Goal: Task Accomplishment & Management: Complete application form

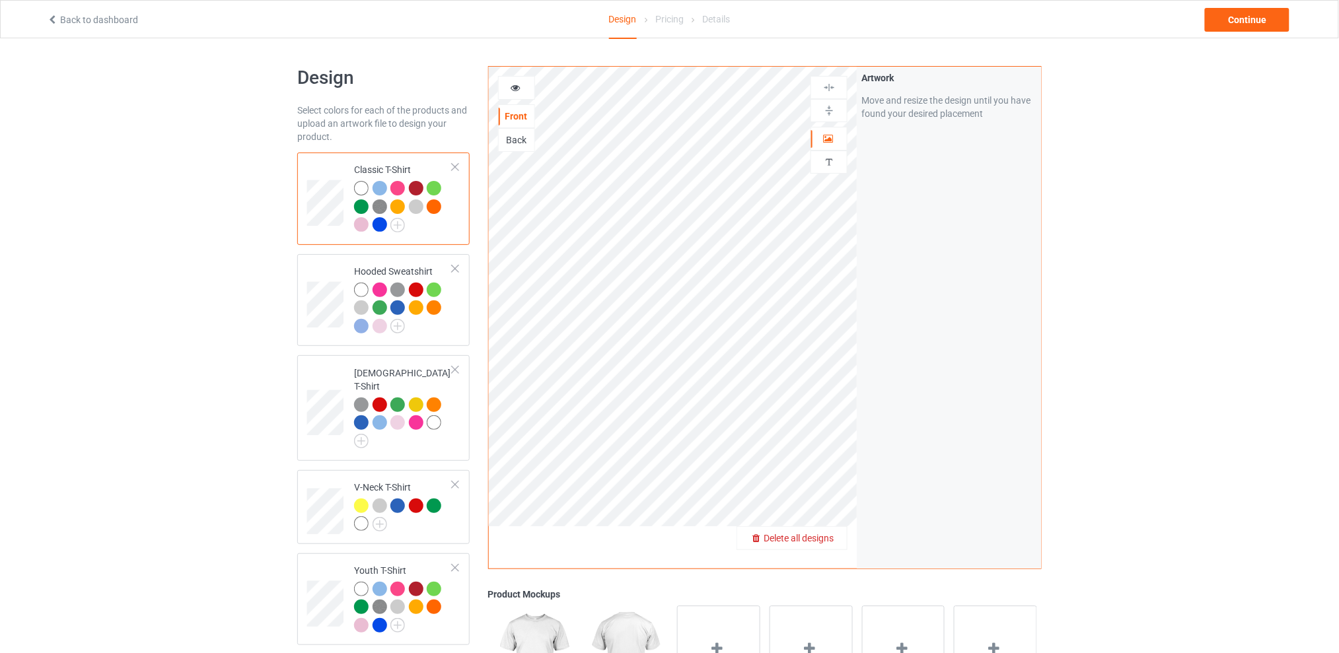
click at [826, 536] on span "Delete all designs" at bounding box center [799, 538] width 70 height 11
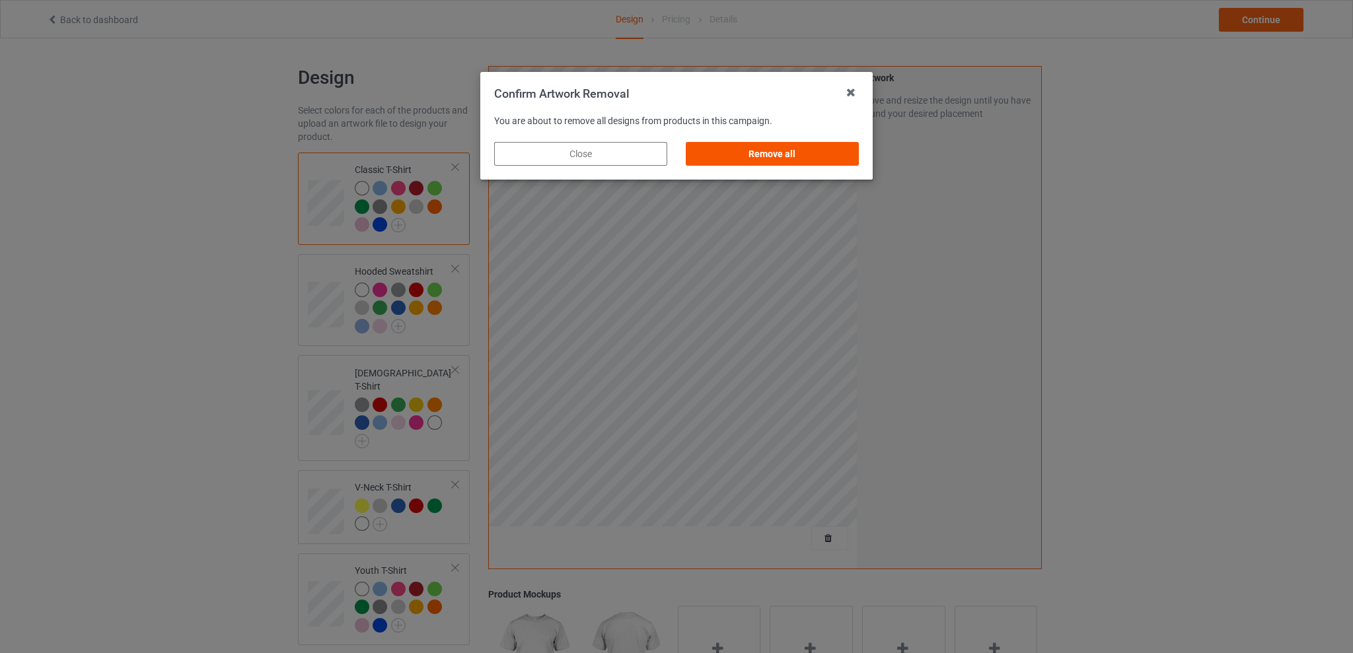
click at [783, 153] on div "Remove all" at bounding box center [772, 154] width 173 height 24
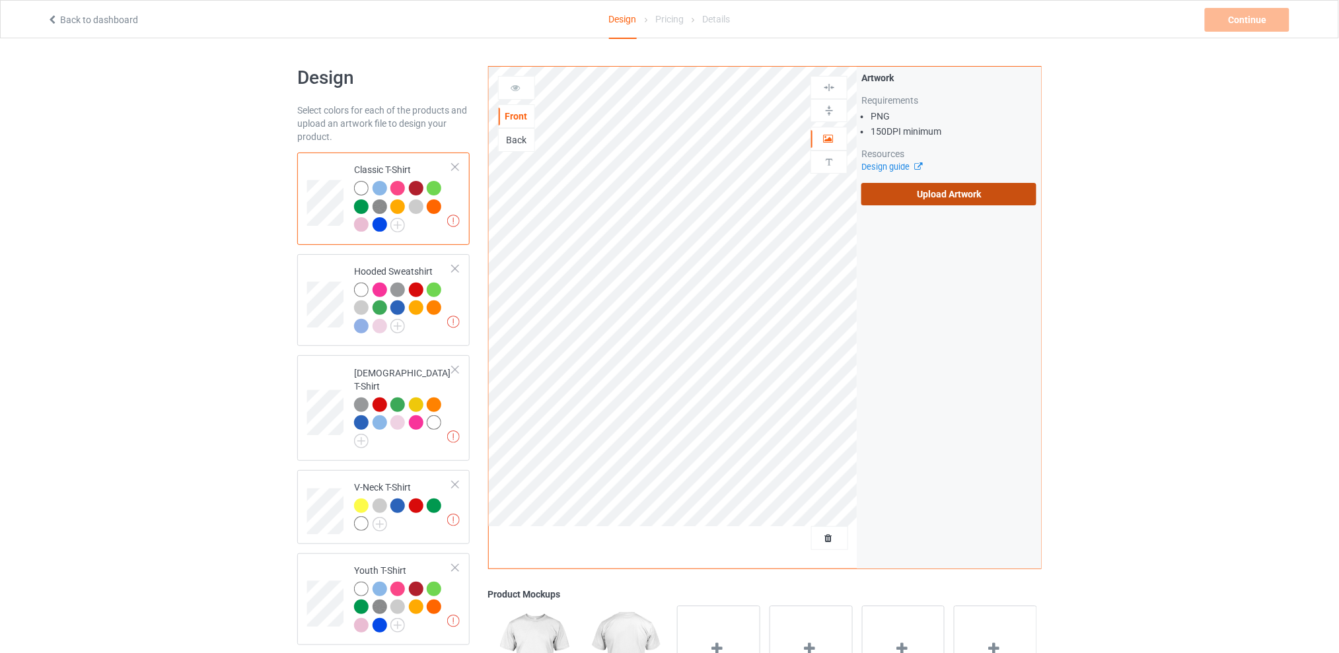
click at [911, 190] on label "Upload Artwork" at bounding box center [948, 194] width 175 height 22
click at [0, 0] on input "Upload Artwork" at bounding box center [0, 0] width 0 height 0
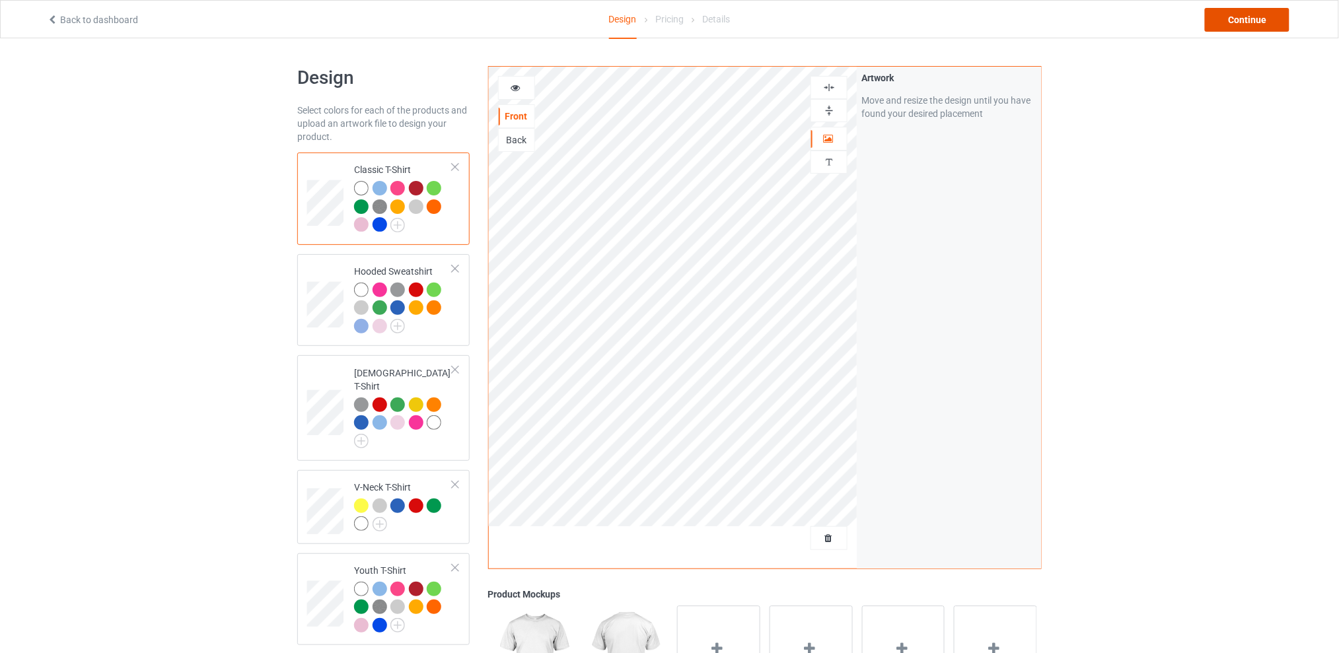
click at [1235, 20] on div "Continue" at bounding box center [1247, 20] width 85 height 24
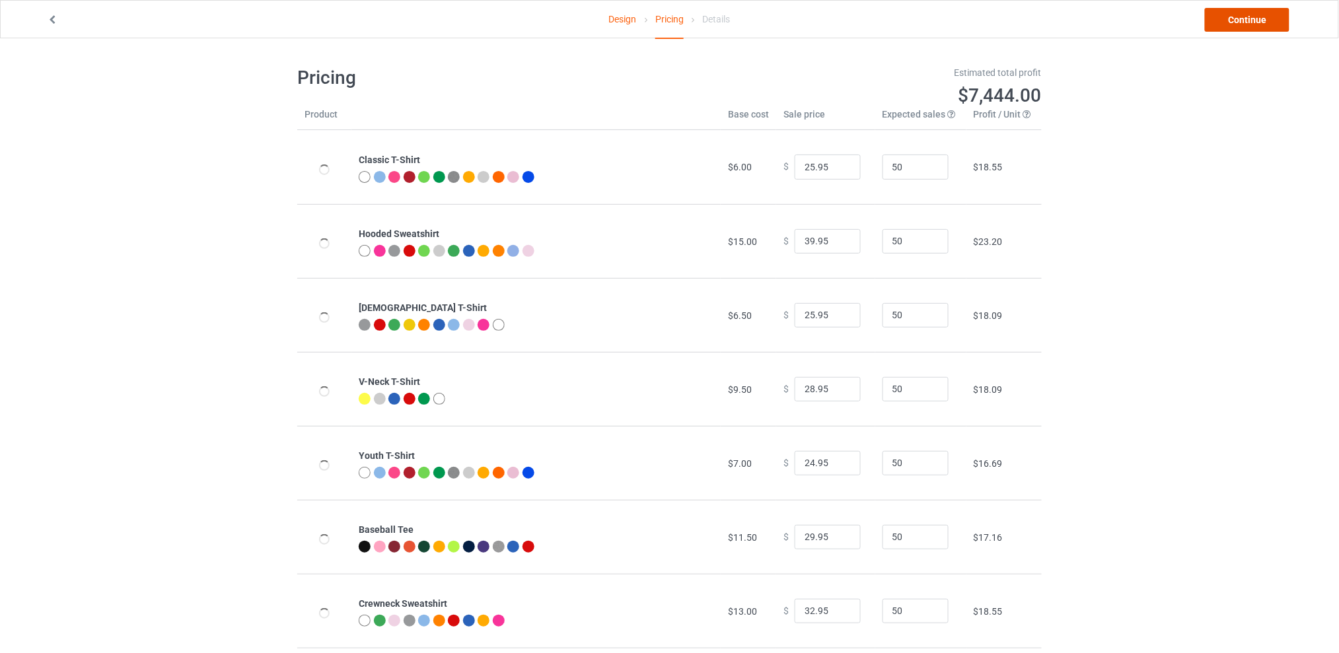
click at [1235, 20] on link "Continue" at bounding box center [1247, 20] width 85 height 24
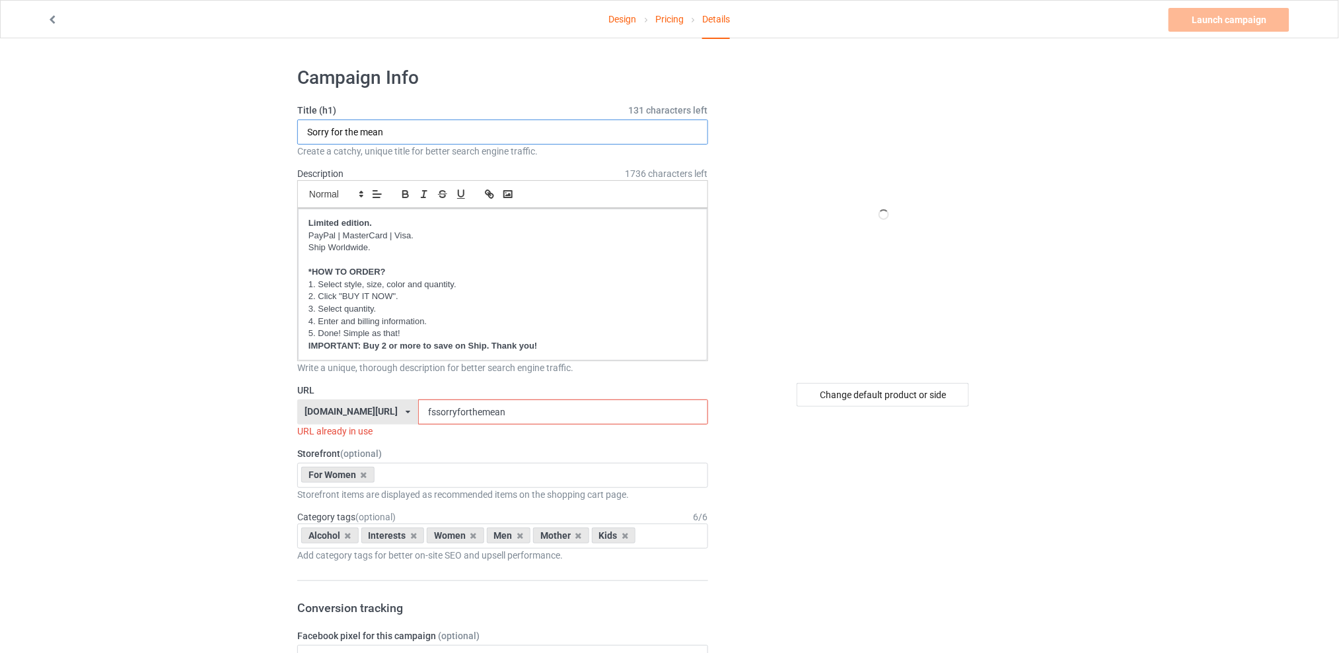
drag, startPoint x: 430, startPoint y: 135, endPoint x: 239, endPoint y: 135, distance: 190.9
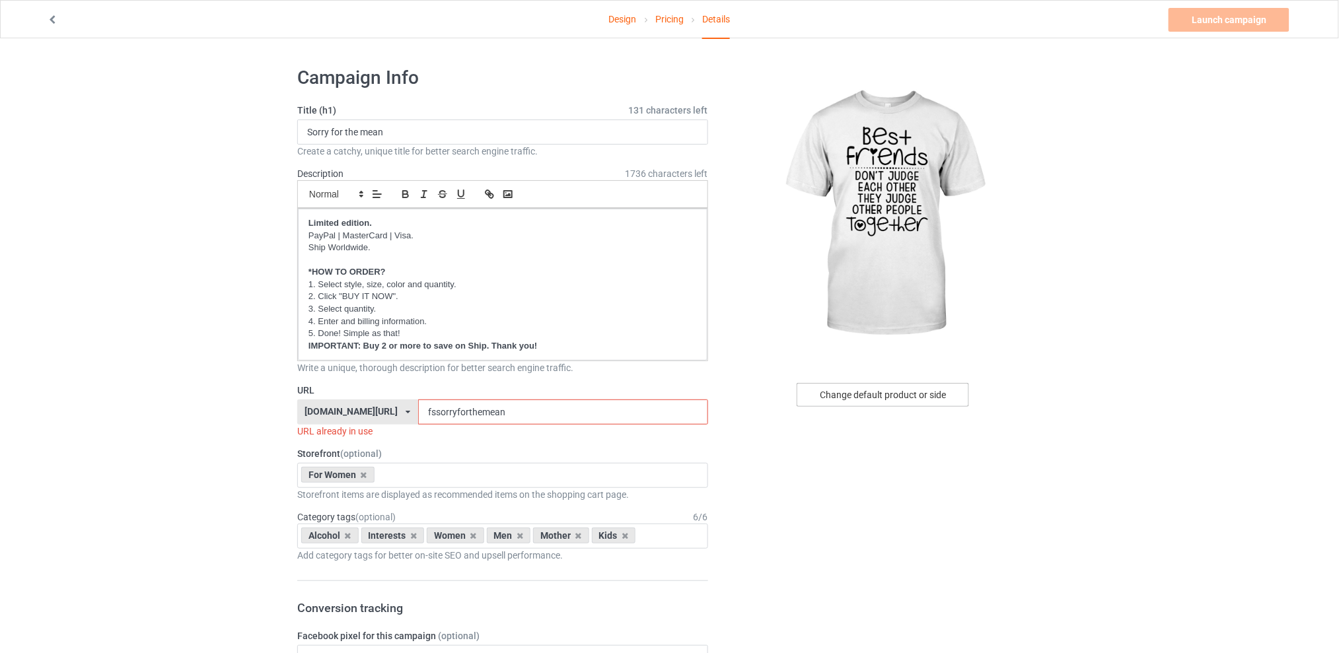
click at [857, 396] on div "Change default product or side" at bounding box center [883, 395] width 172 height 24
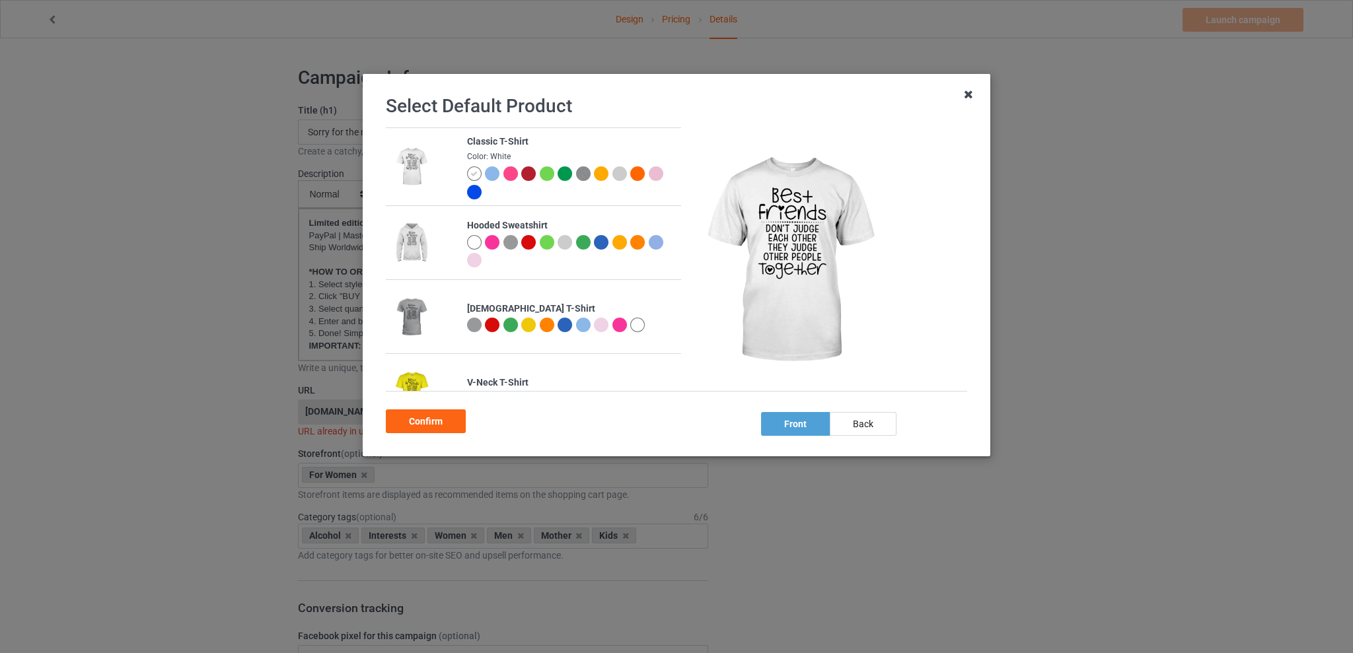
click at [970, 91] on icon at bounding box center [968, 94] width 21 height 21
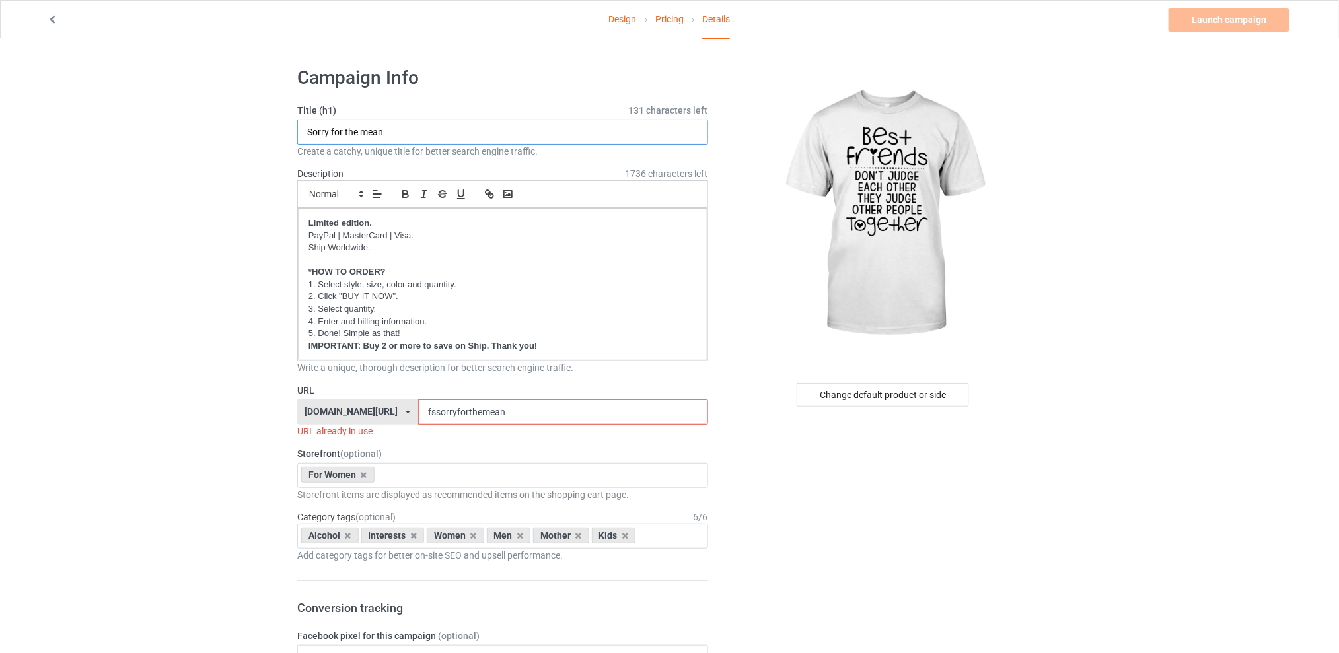
drag, startPoint x: 377, startPoint y: 133, endPoint x: 230, endPoint y: 133, distance: 146.7
click at [386, 132] on input "Best friends don't tjudge each other" at bounding box center [502, 132] width 411 height 25
click at [384, 128] on input "Best friends don't tjudge each other" at bounding box center [502, 132] width 411 height 25
type input "Best friends don't judge each other"
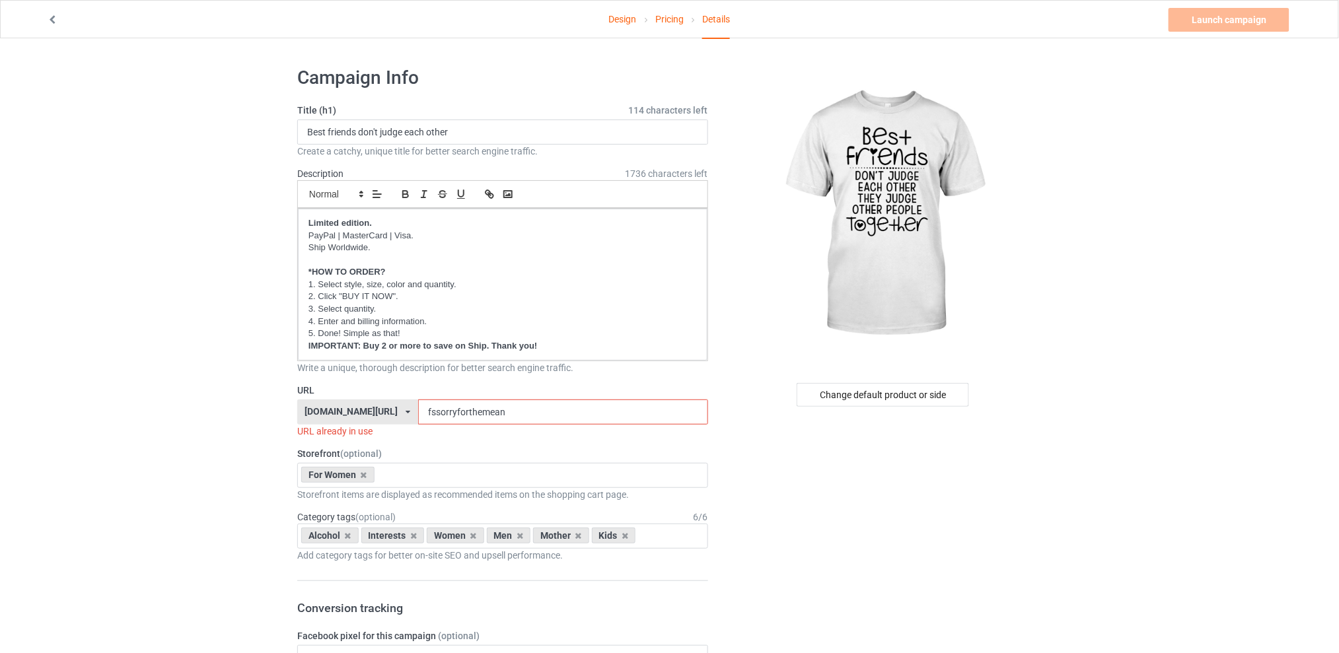
drag, startPoint x: 532, startPoint y: 418, endPoint x: 410, endPoint y: 418, distance: 122.9
click at [410, 418] on div "[DOMAIN_NAME][URL] [DOMAIN_NAME][URL] [DOMAIN_NAME][URL] [DOMAIN_NAME][URL] 5d7…" at bounding box center [502, 412] width 411 height 25
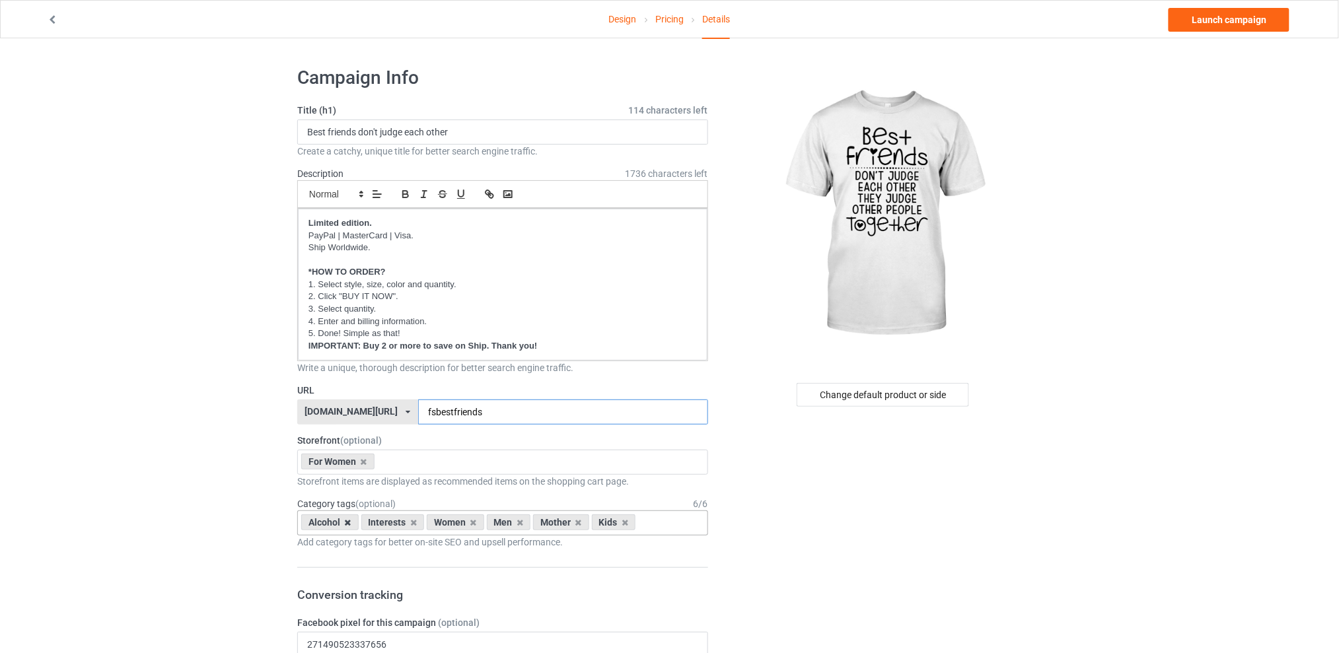
type input "fsbestfriends"
click at [346, 525] on icon at bounding box center [348, 523] width 7 height 9
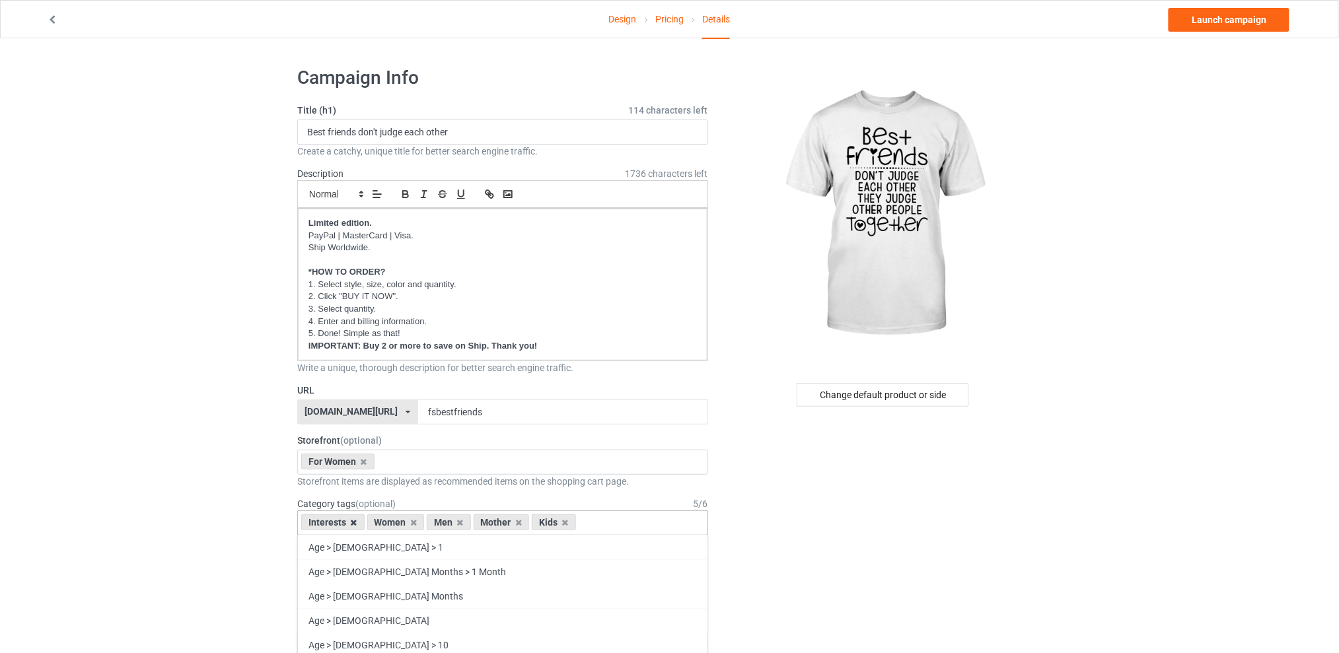
click at [353, 524] on icon at bounding box center [354, 523] width 7 height 9
click at [394, 523] on icon at bounding box center [394, 523] width 7 height 9
click at [403, 524] on icon at bounding box center [406, 523] width 7 height 9
click at [394, 521] on icon at bounding box center [394, 523] width 7 height 9
click at [424, 460] on div "For Women Best Sellers Best Friend Sister - Aunt Mother's Day For Christmas Sis…" at bounding box center [502, 462] width 411 height 25
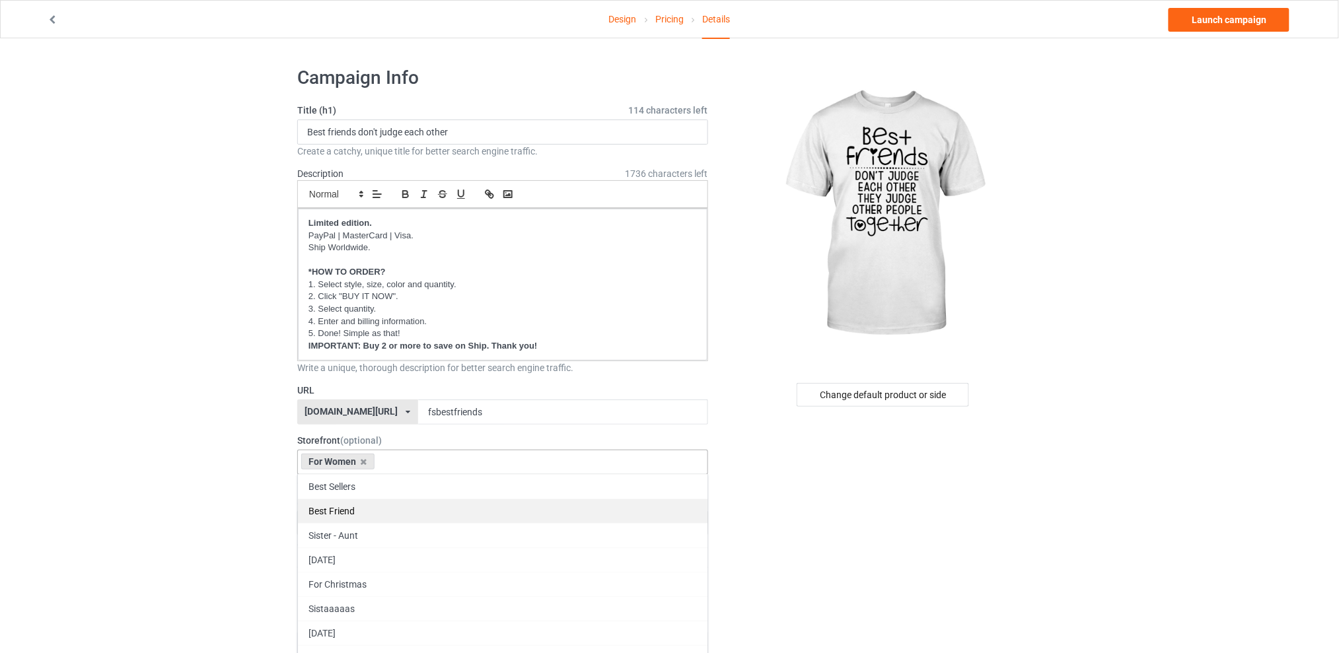
click at [363, 505] on div "Best Friend" at bounding box center [503, 511] width 410 height 24
click at [420, 507] on div "Sister - Aunt" at bounding box center [503, 511] width 410 height 24
click at [518, 462] on icon at bounding box center [521, 462] width 7 height 9
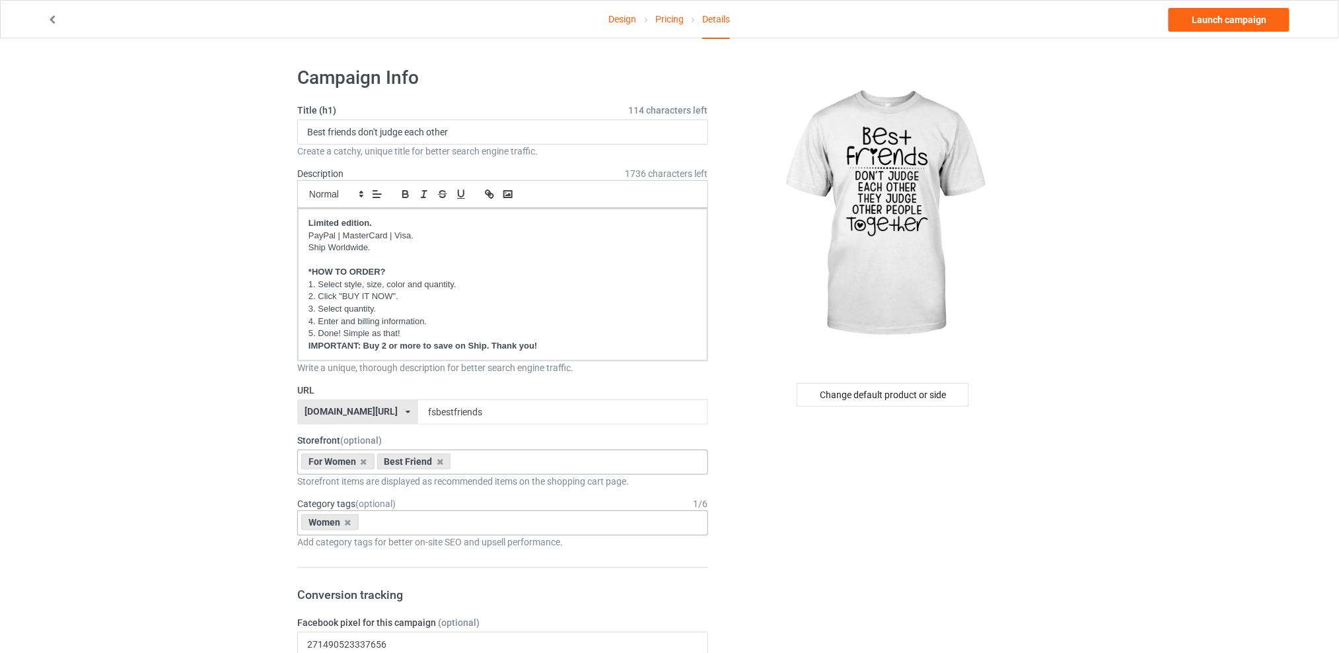
click at [397, 525] on div "Women Age > 1-19 > 1 Age > 1-12 Months > 1 Month Age > 1-12 Months Age > 1-19 A…" at bounding box center [502, 523] width 411 height 25
type input "best"
click at [390, 546] on div "Family & Relationships > Friend > Best friend" at bounding box center [503, 547] width 410 height 24
click at [879, 390] on div "Change default product or side" at bounding box center [883, 395] width 172 height 24
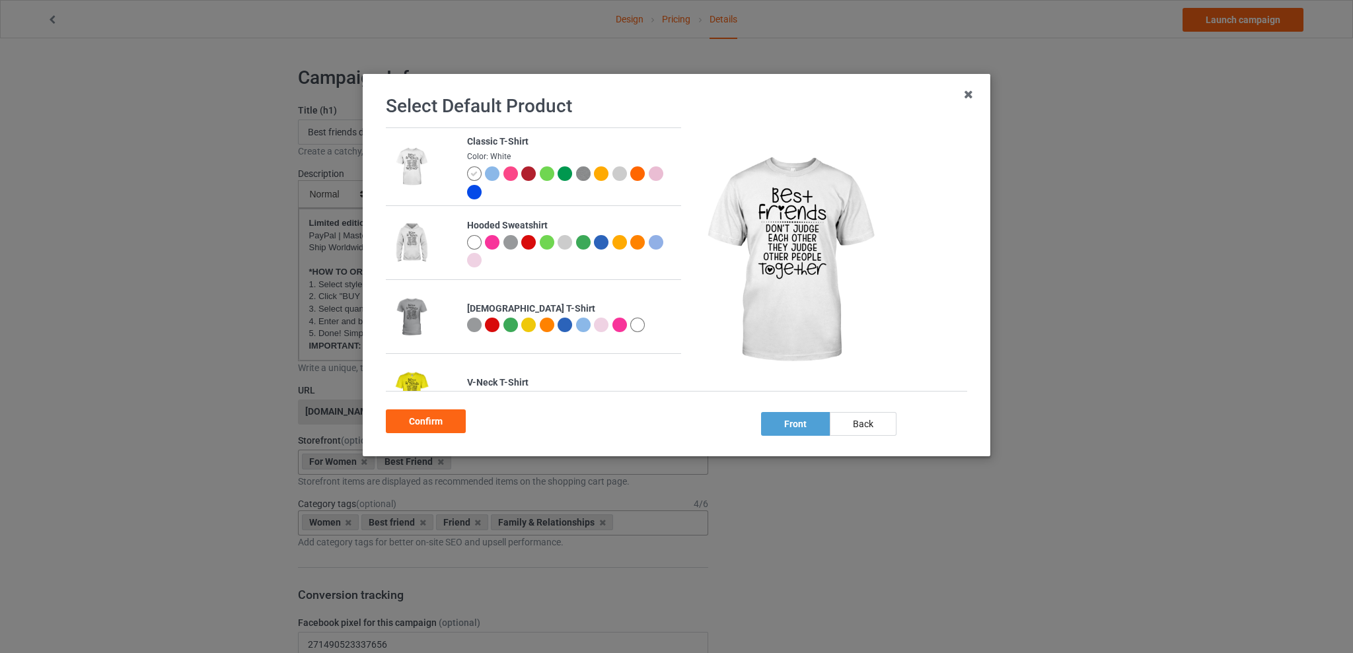
click at [595, 327] on div at bounding box center [601, 325] width 15 height 15
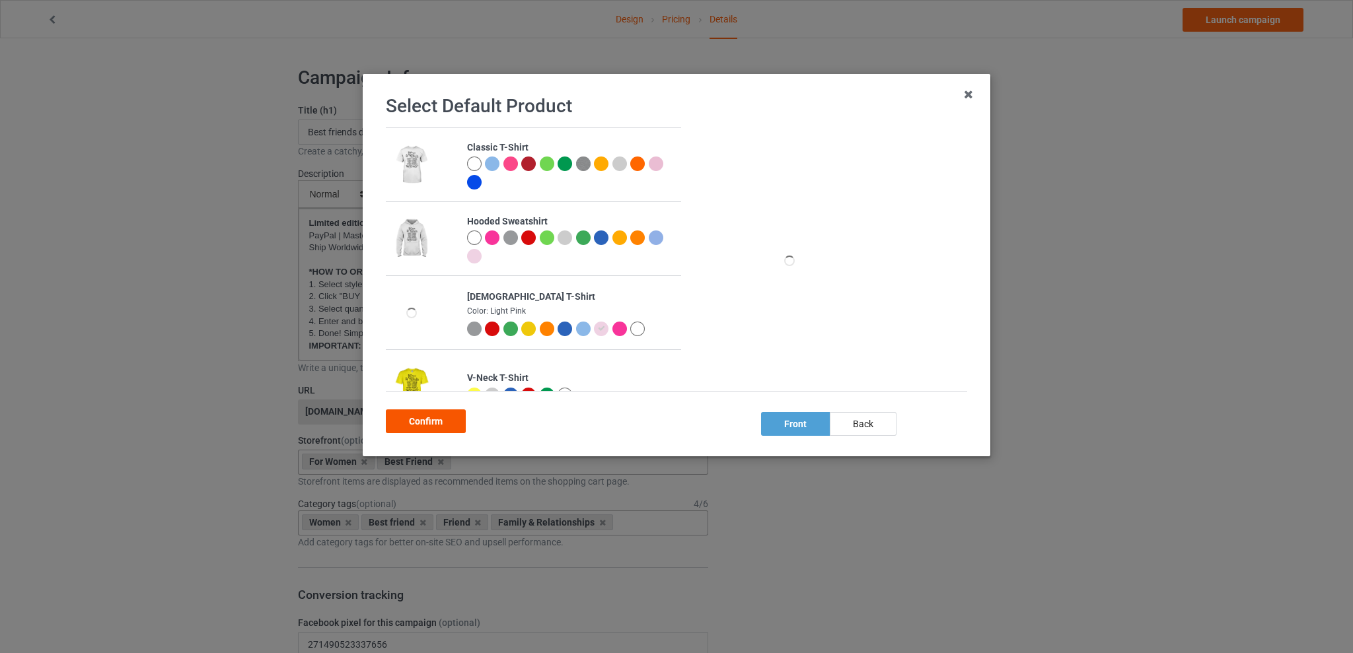
click at [414, 421] on div "Confirm" at bounding box center [426, 422] width 80 height 24
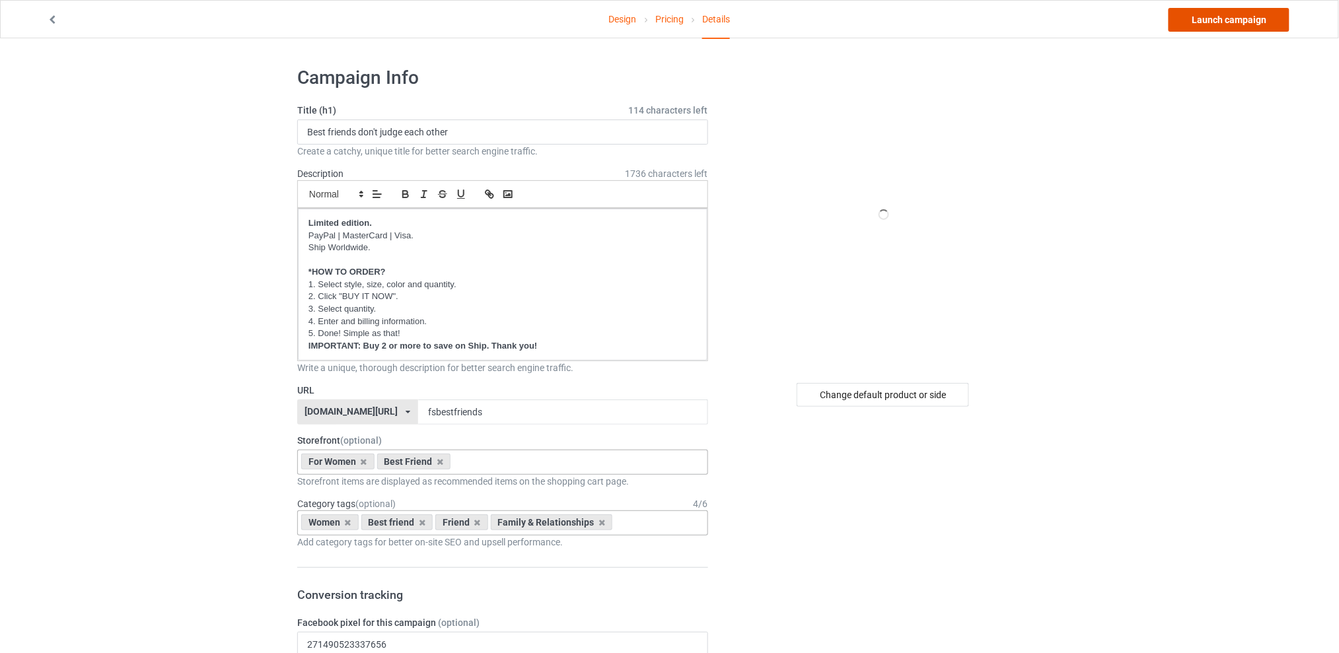
click at [1218, 15] on link "Launch campaign" at bounding box center [1229, 20] width 121 height 24
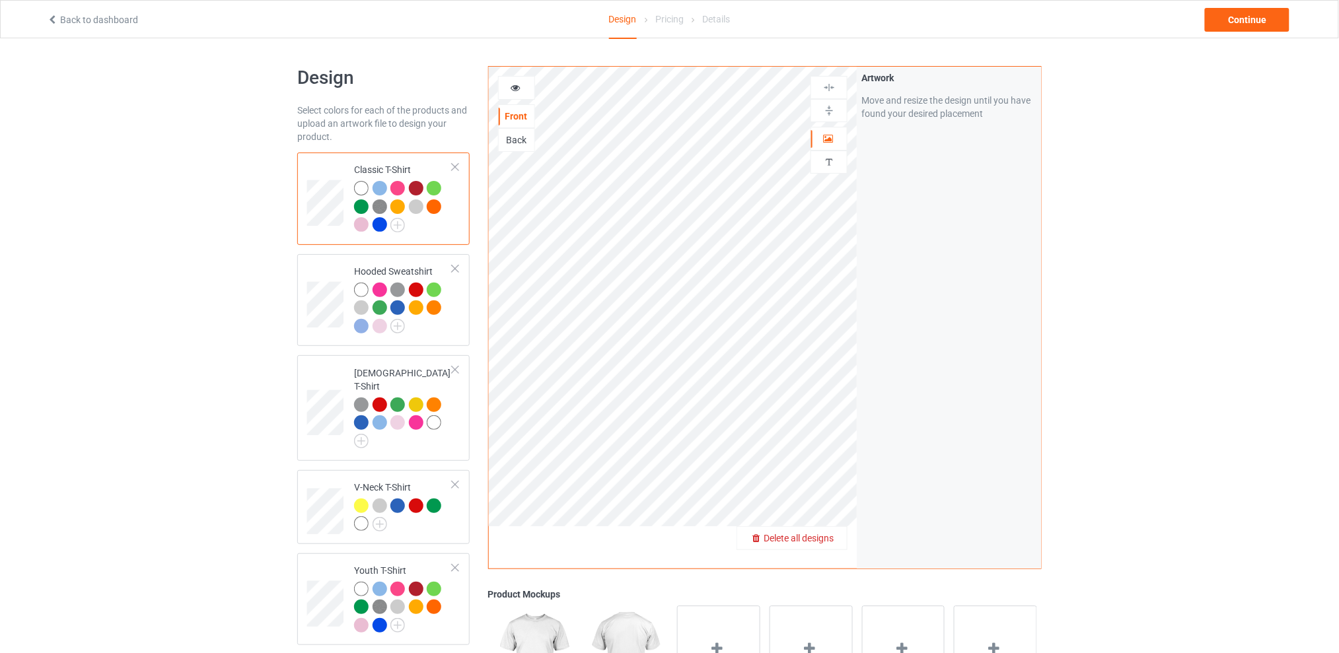
click at [827, 535] on span "Delete all designs" at bounding box center [799, 538] width 70 height 11
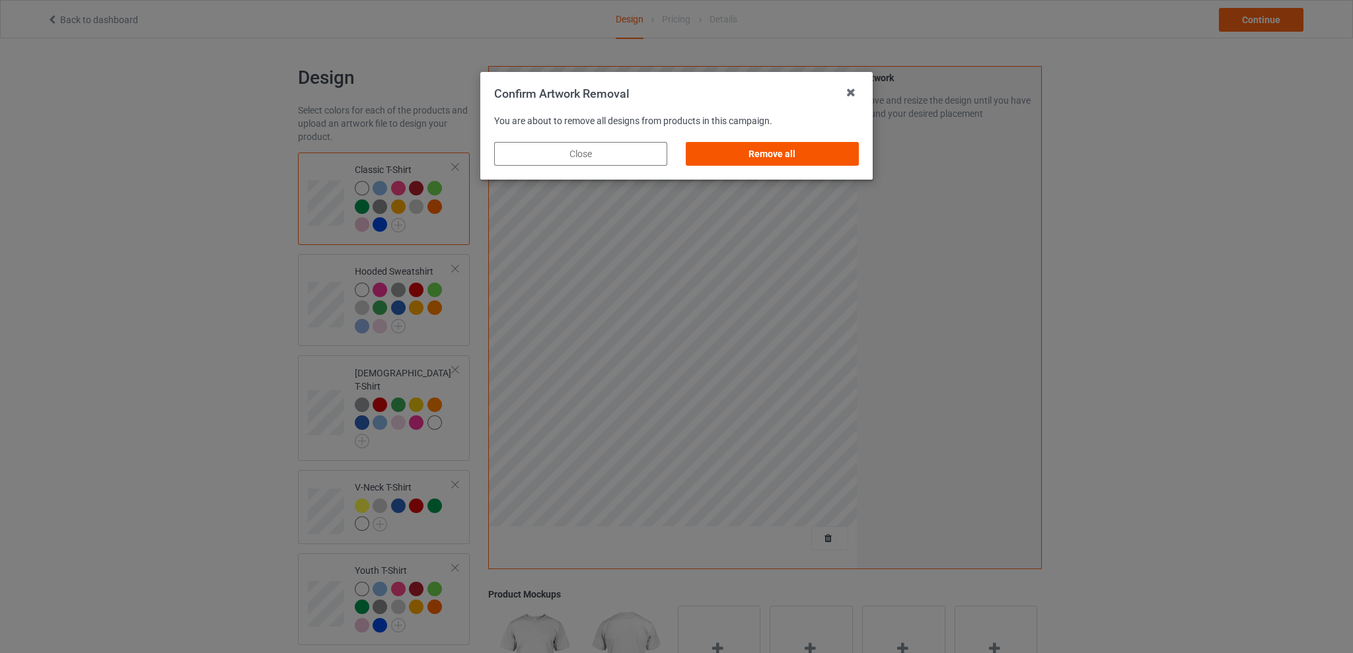
click at [754, 157] on div "Remove all" at bounding box center [772, 154] width 173 height 24
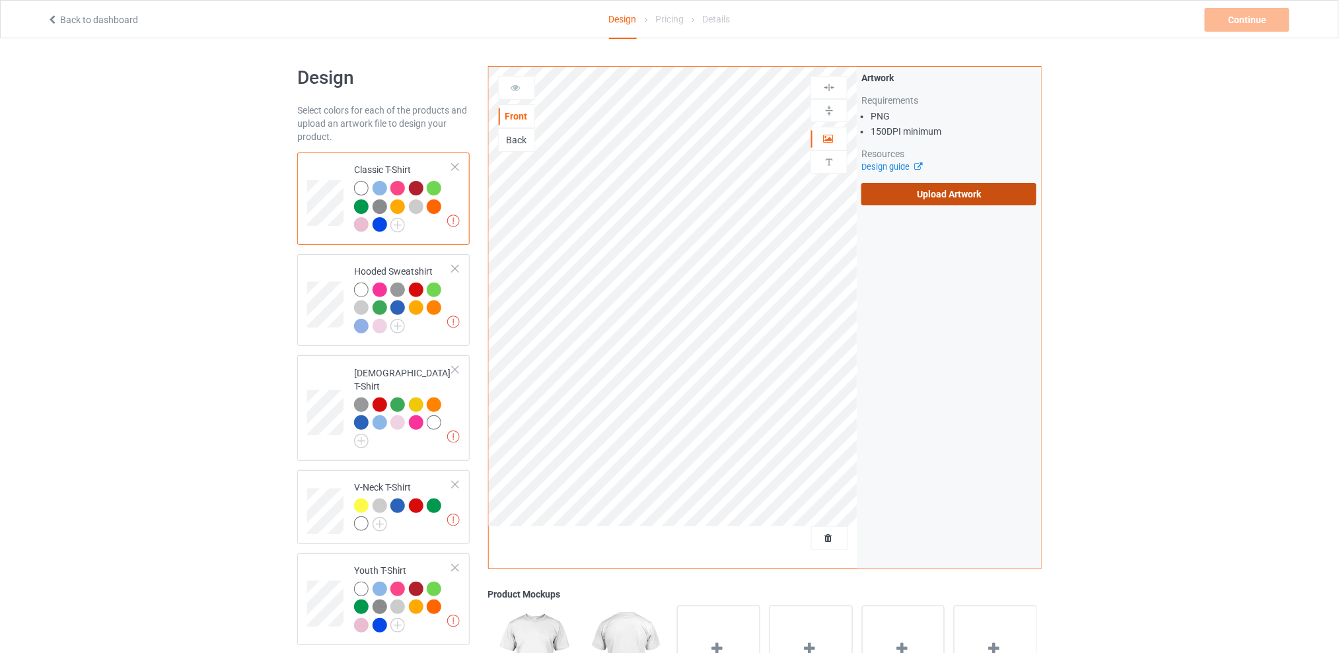
click at [959, 192] on label "Upload Artwork" at bounding box center [948, 194] width 175 height 22
click at [0, 0] on input "Upload Artwork" at bounding box center [0, 0] width 0 height 0
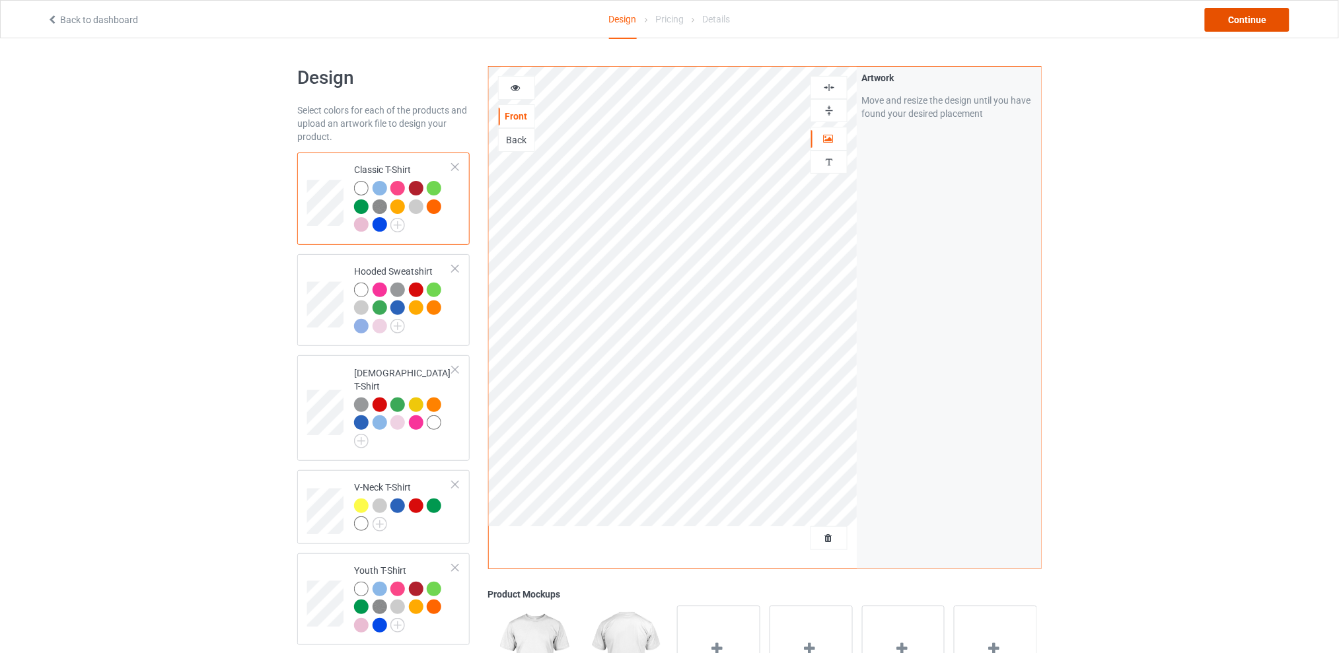
click at [1250, 19] on div "Continue" at bounding box center [1247, 20] width 85 height 24
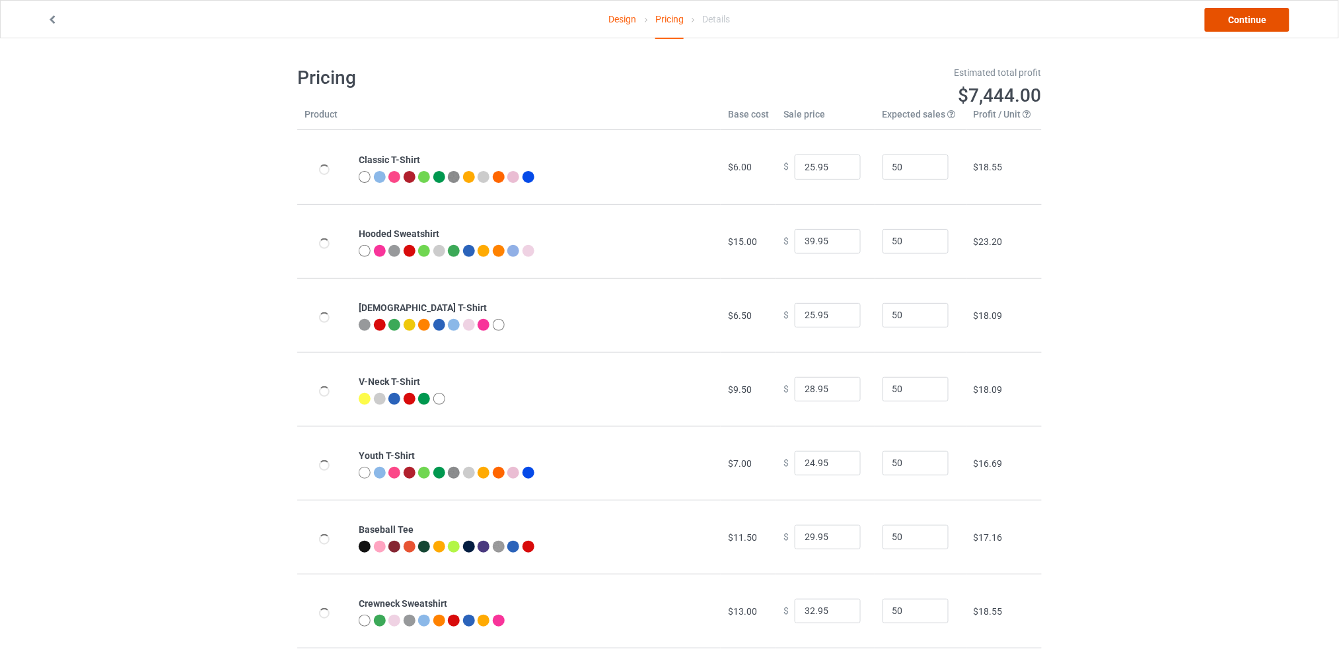
click at [1233, 20] on link "Continue" at bounding box center [1247, 20] width 85 height 24
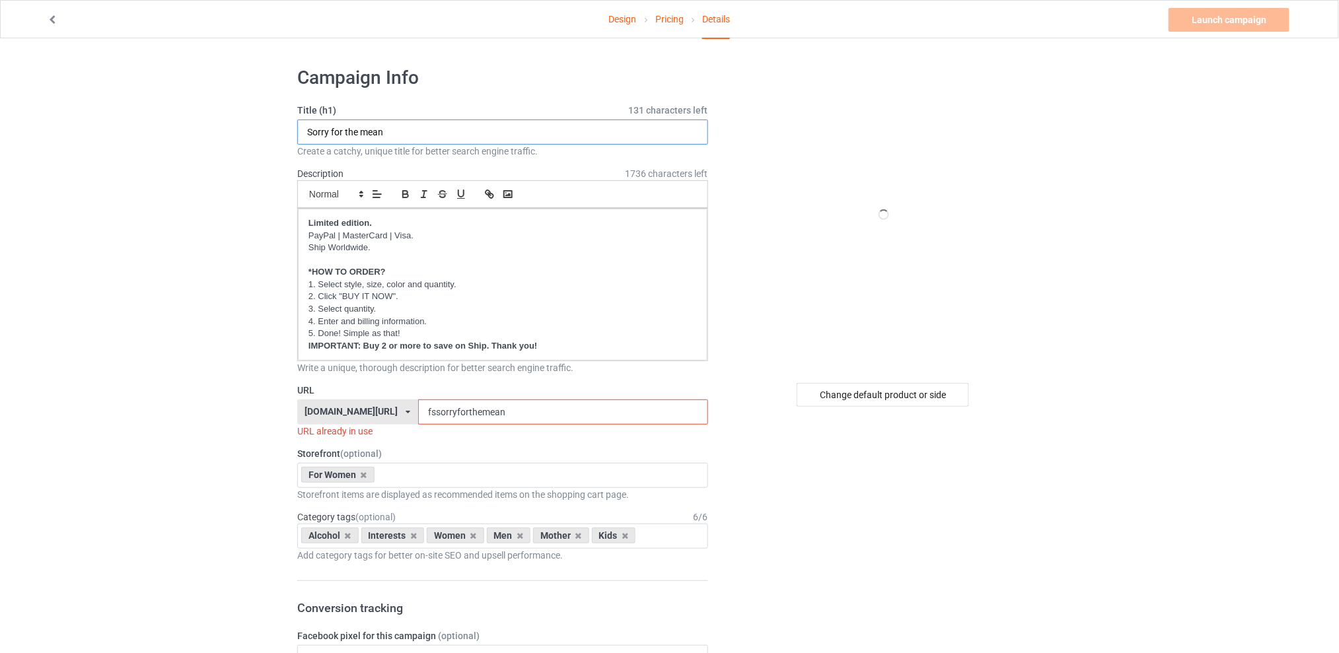
drag, startPoint x: 376, startPoint y: 124, endPoint x: 217, endPoint y: 124, distance: 159.2
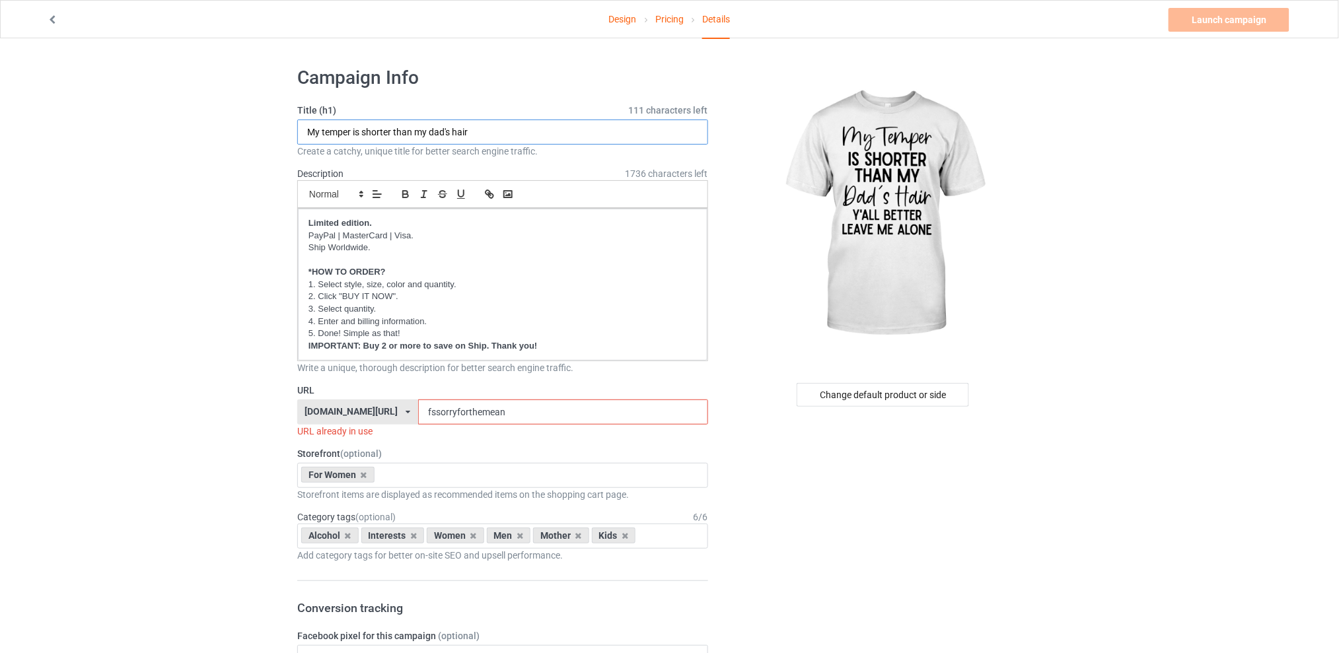
type input "My temper is shorter than my dad's hair"
drag, startPoint x: 547, startPoint y: 413, endPoint x: 326, endPoint y: 421, distance: 220.8
click at [326, 421] on div "[DOMAIN_NAME][URL] [DOMAIN_NAME][URL] [DOMAIN_NAME][URL] [DOMAIN_NAME][URL] 5d7…" at bounding box center [502, 412] width 411 height 25
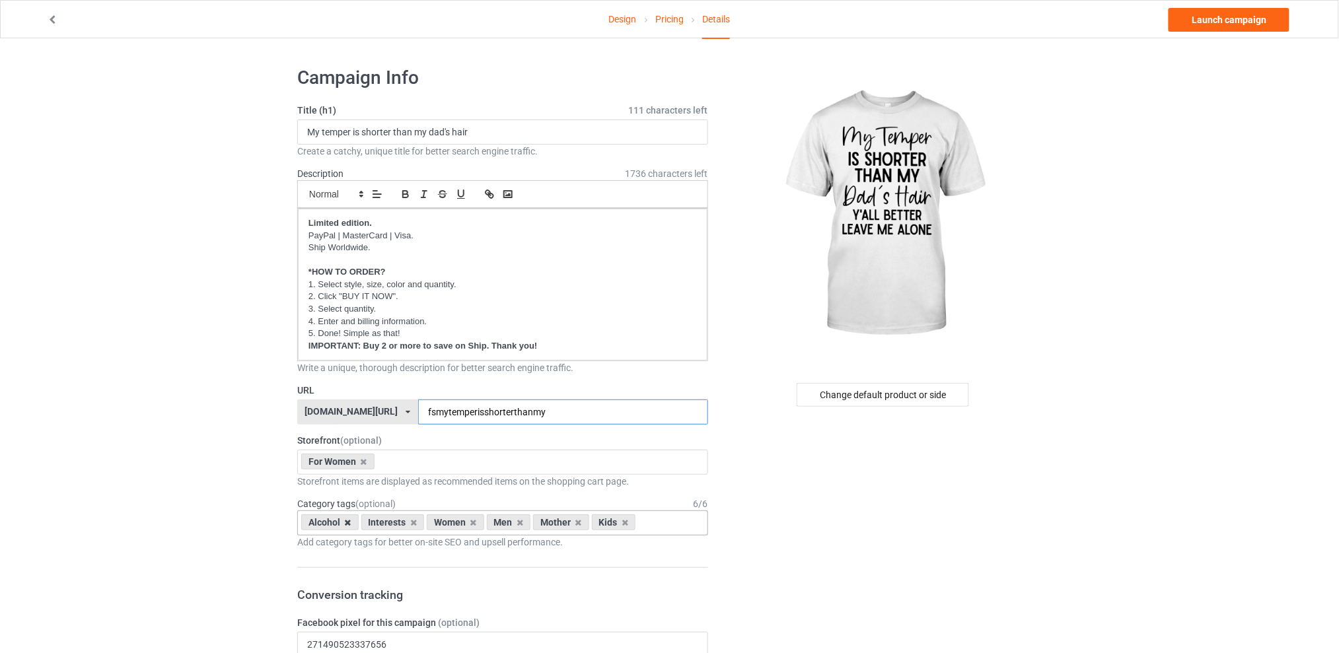
type input "fsmytemperisshorterthanmy"
click at [346, 526] on icon at bounding box center [348, 523] width 7 height 9
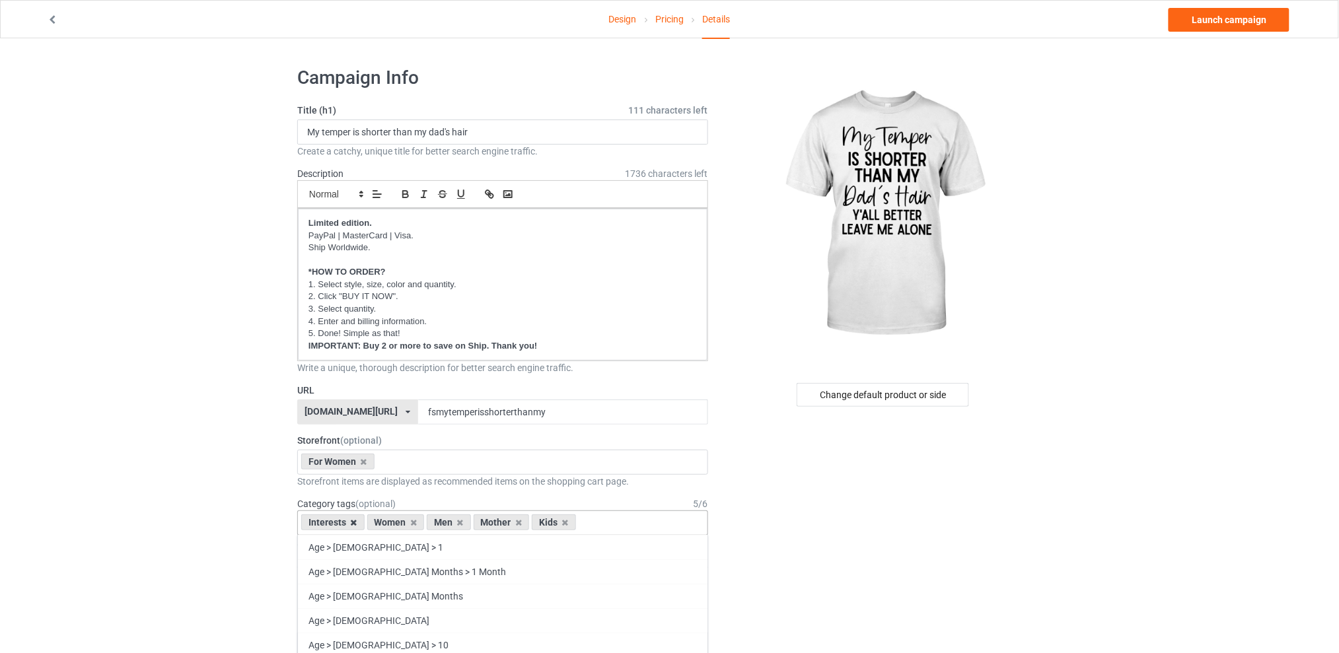
click at [356, 523] on icon at bounding box center [354, 523] width 7 height 9
click at [393, 521] on icon at bounding box center [394, 523] width 7 height 9
click at [404, 522] on icon at bounding box center [406, 523] width 7 height 9
click at [396, 523] on icon at bounding box center [394, 523] width 7 height 9
click at [898, 390] on div "Change default product or side" at bounding box center [883, 395] width 172 height 24
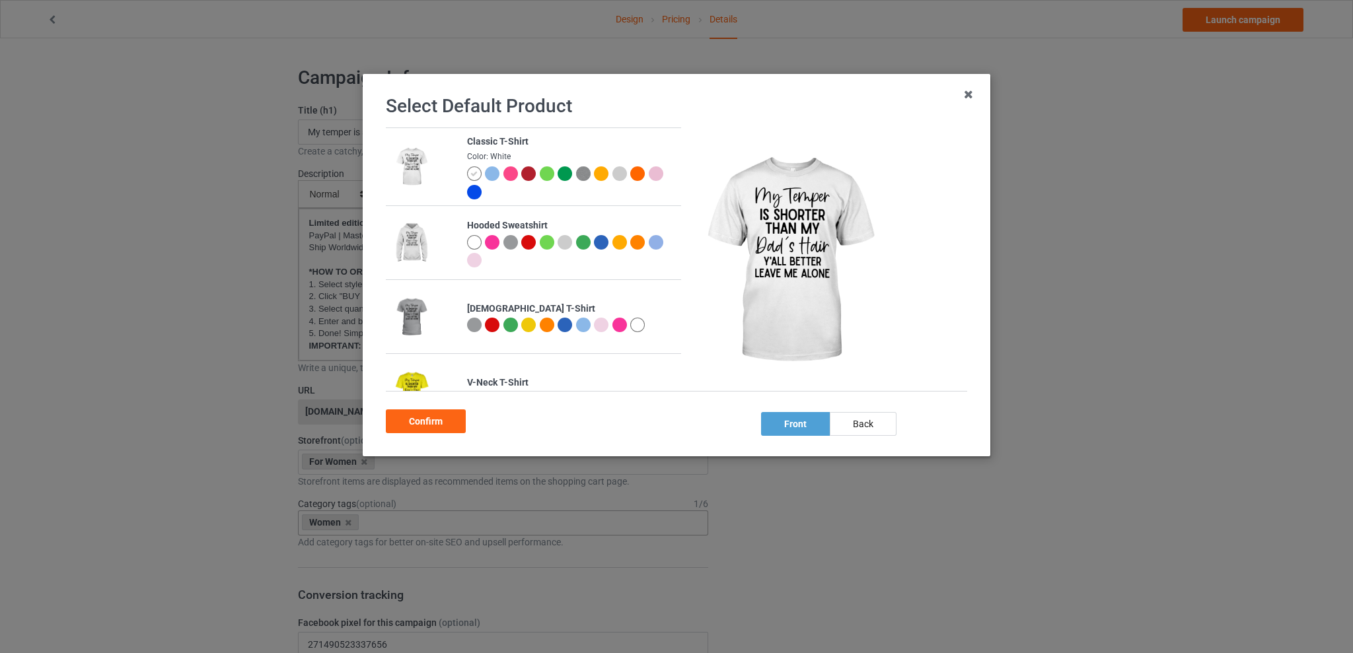
click at [507, 168] on div at bounding box center [510, 173] width 15 height 15
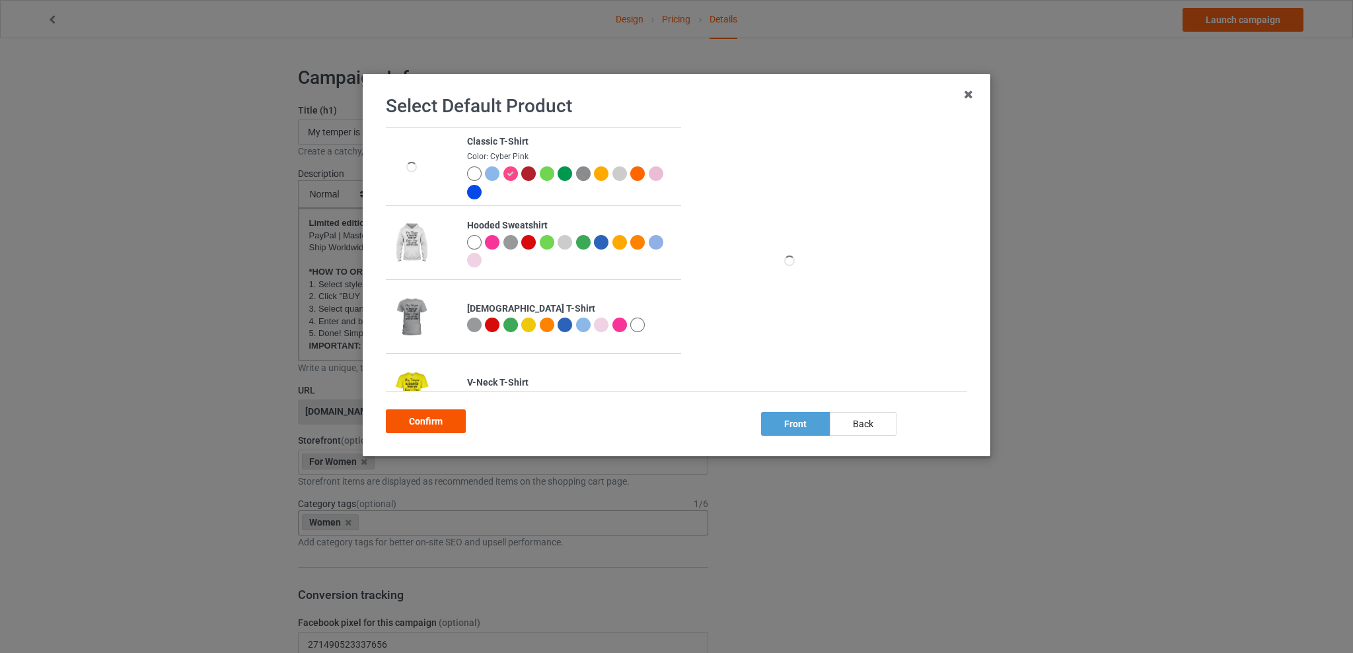
click at [432, 419] on div "Confirm" at bounding box center [426, 422] width 80 height 24
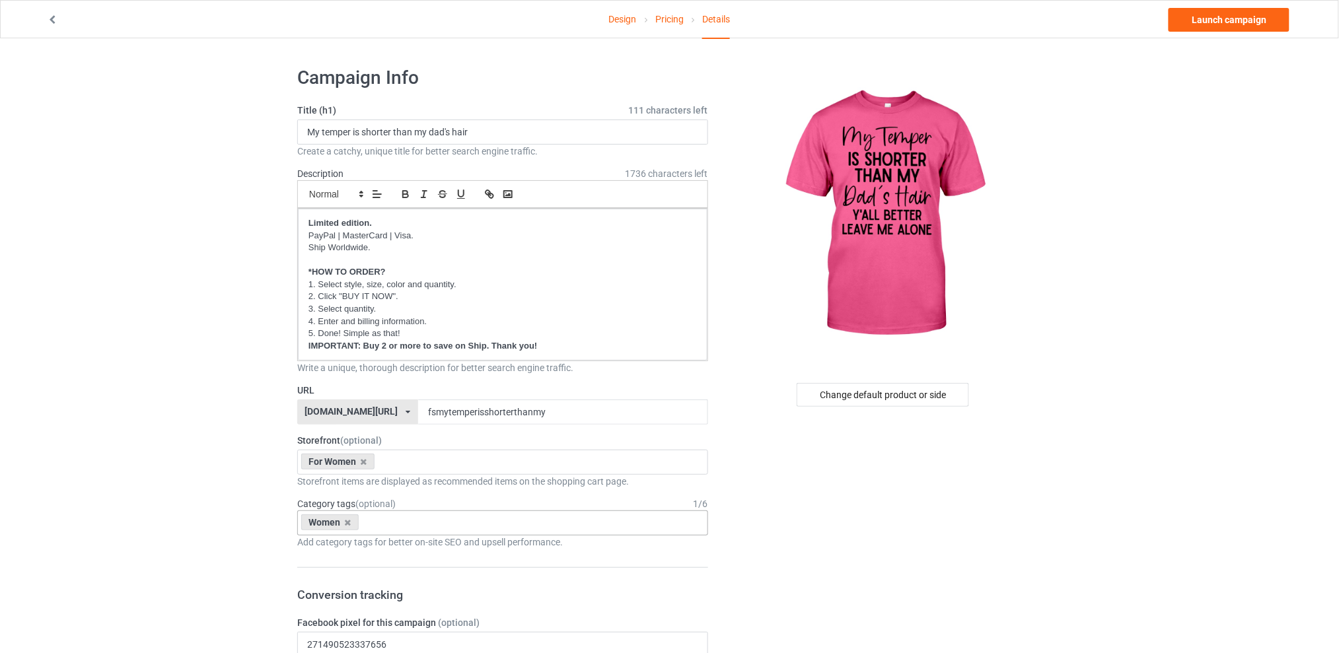
click at [1217, 19] on link "Launch campaign" at bounding box center [1229, 20] width 121 height 24
